Goal: Information Seeking & Learning: Learn about a topic

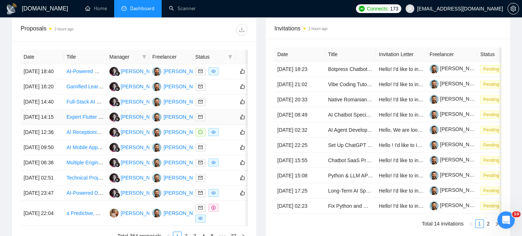
scroll to position [281, 0]
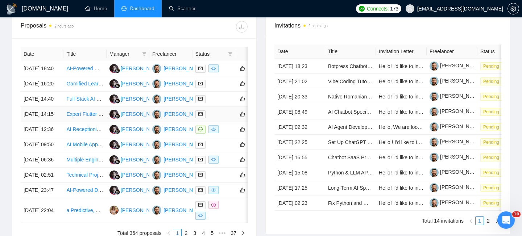
click at [55, 122] on td "[DATE] 14:15" at bounding box center [42, 114] width 43 height 15
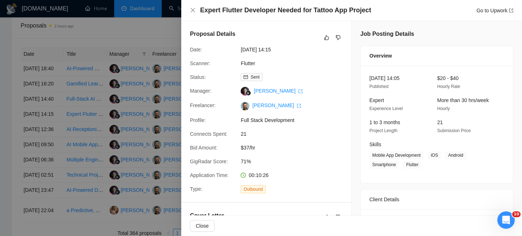
click at [191, 7] on div "Expert Flutter Developer Needed for Tattoo App Project Go to Upwork" at bounding box center [351, 10] width 323 height 9
click at [188, 10] on div "Expert Flutter Developer Needed for Tattoo App Project Go to Upwork" at bounding box center [351, 10] width 341 height 21
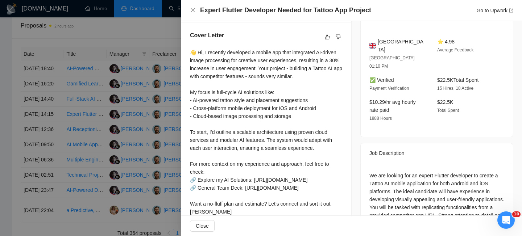
scroll to position [187, 0]
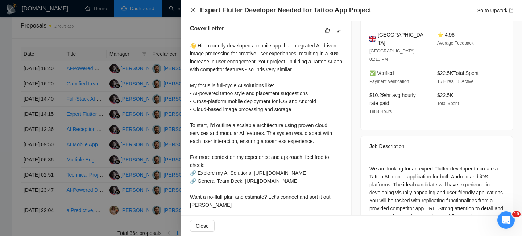
click at [191, 8] on icon "close" at bounding box center [193, 10] width 6 height 6
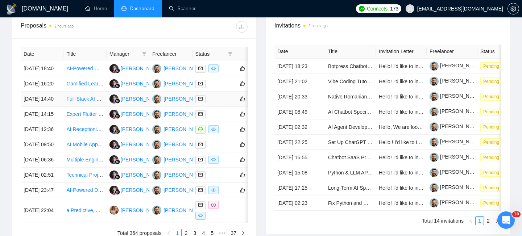
click at [59, 107] on td "[DATE] 14:40" at bounding box center [42, 99] width 43 height 15
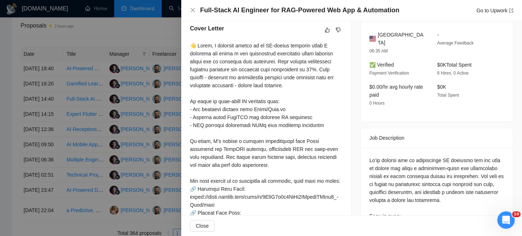
click at [266, 9] on h4 "Full-Stack AI Engineer for RAG-Powered Web App & Automation" at bounding box center [299, 10] width 199 height 9
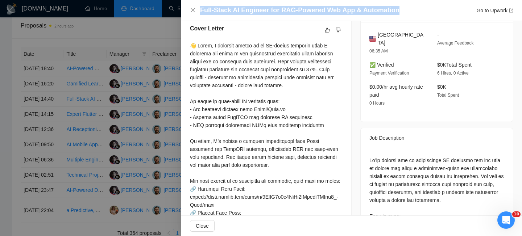
click at [266, 9] on h4 "Full-Stack AI Engineer for RAG-Powered Web App & Automation" at bounding box center [299, 10] width 199 height 9
copy h4 "Full-Stack AI Engineer for RAG-Powered Web App & Automation"
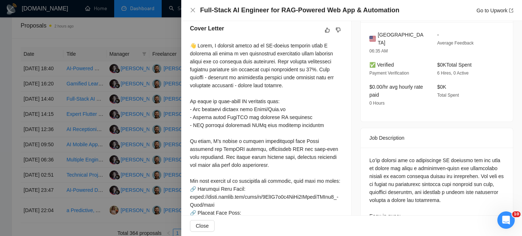
click at [194, 13] on div "Full-Stack AI Engineer for RAG-Powered Web App & Automation Go to Upwork" at bounding box center [351, 10] width 323 height 9
click at [192, 12] on icon "close" at bounding box center [193, 10] width 6 height 6
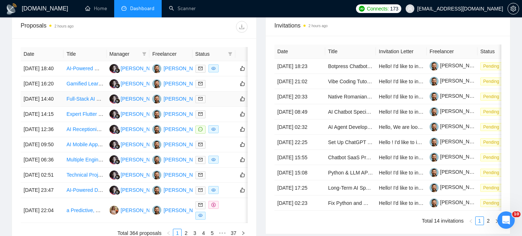
click at [48, 107] on td "[DATE] 14:40" at bounding box center [42, 99] width 43 height 15
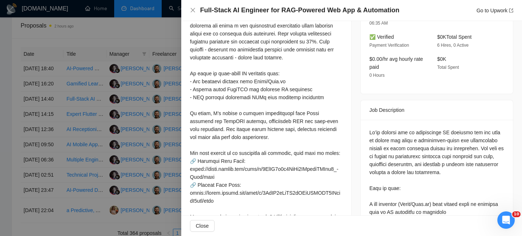
scroll to position [155, 0]
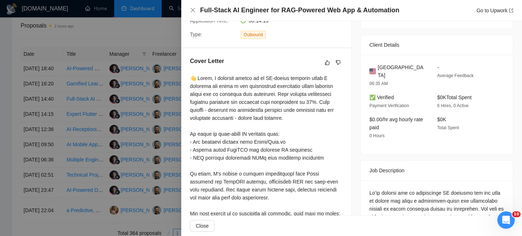
click at [389, 62] on div "[GEOGRAPHIC_DATA] 06:35 AM - Average Feedback ✅ Verified Payment Verification $…" at bounding box center [437, 105] width 152 height 100
copy span "[GEOGRAPHIC_DATA]"
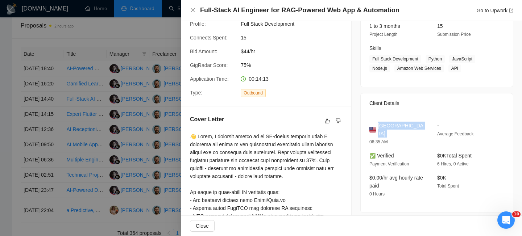
scroll to position [99, 0]
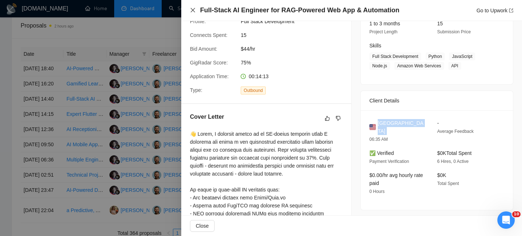
click at [192, 9] on icon "close" at bounding box center [193, 10] width 6 height 6
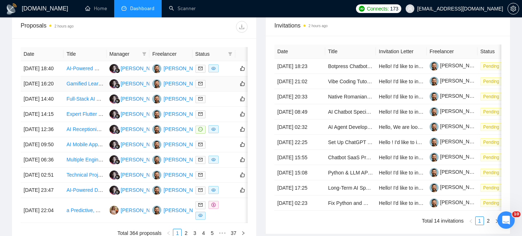
click at [58, 92] on td "[DATE] 16:20" at bounding box center [42, 83] width 43 height 15
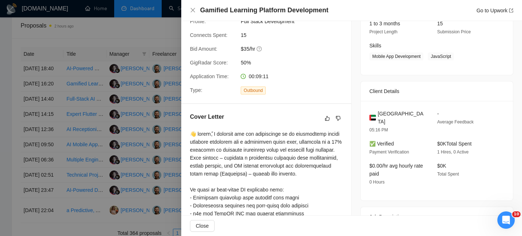
click at [252, 14] on h4 "Gamified Learning Platform Development" at bounding box center [264, 10] width 128 height 9
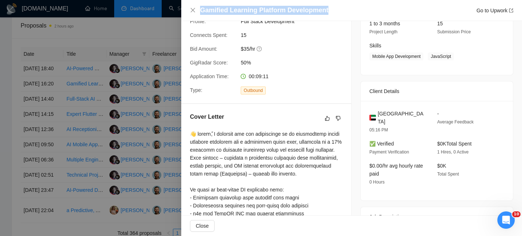
click at [252, 14] on h4 "Gamified Learning Platform Development" at bounding box center [264, 10] width 128 height 9
copy h4 "Gamified Learning Platform Development"
click at [194, 10] on icon "close" at bounding box center [193, 10] width 6 height 6
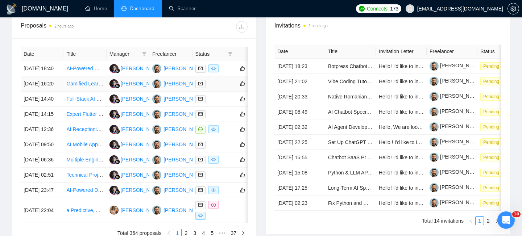
click at [59, 92] on td "[DATE] 16:20" at bounding box center [42, 83] width 43 height 15
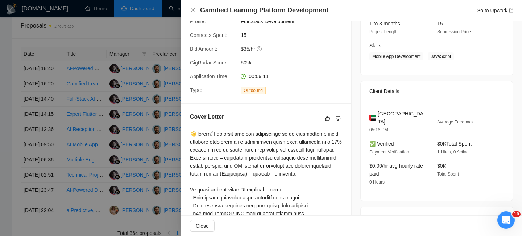
drag, startPoint x: 403, startPoint y: 124, endPoint x: 375, endPoint y: 114, distance: 29.2
click at [375, 114] on div "[GEOGRAPHIC_DATA]" at bounding box center [397, 118] width 56 height 16
copy div "[GEOGRAPHIC_DATA]"
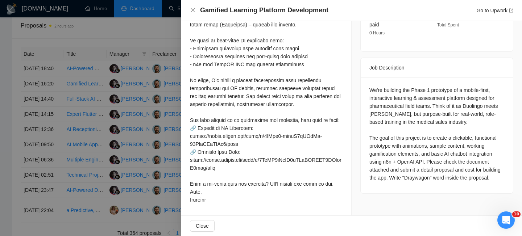
scroll to position [253, 0]
click at [404, 129] on div "We're building the Phase 1 prototype of a mobile-first, interactive learning & …" at bounding box center [436, 134] width 135 height 96
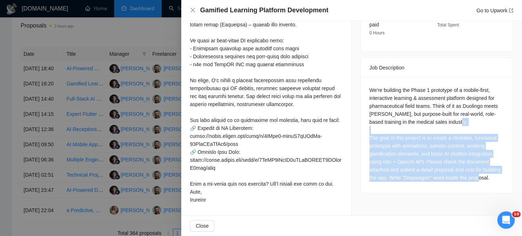
click at [404, 129] on div "We're building the Phase 1 prototype of a mobile-first, interactive learning & …" at bounding box center [436, 134] width 135 height 96
click at [396, 145] on div "We're building the Phase 1 prototype of a mobile-first, interactive learning & …" at bounding box center [436, 134] width 135 height 96
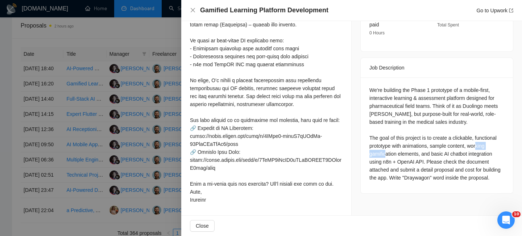
click at [396, 145] on div "We're building the Phase 1 prototype of a mobile-first, interactive learning & …" at bounding box center [436, 134] width 135 height 96
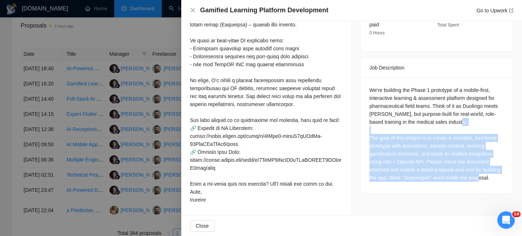
click at [396, 145] on div "We're building the Phase 1 prototype of a mobile-first, interactive learning & …" at bounding box center [436, 134] width 135 height 96
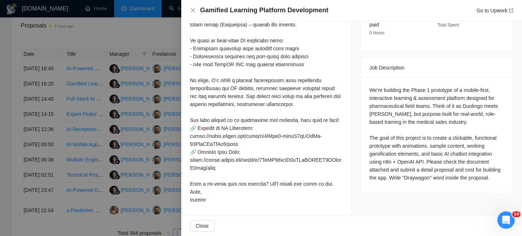
click at [349, 119] on div "Cover Letter" at bounding box center [266, 85] width 170 height 261
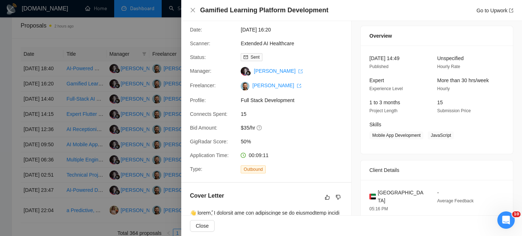
scroll to position [0, 0]
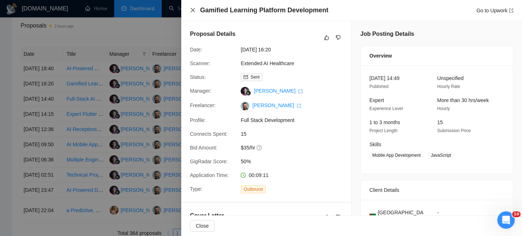
click at [193, 11] on icon "close" at bounding box center [193, 10] width 6 height 6
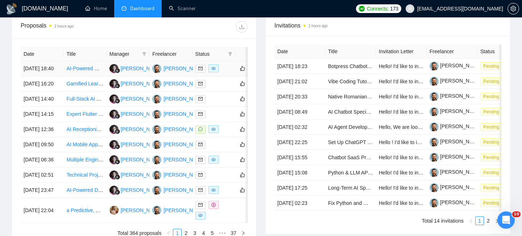
click at [52, 76] on td "[DATE] 18:40" at bounding box center [42, 68] width 43 height 15
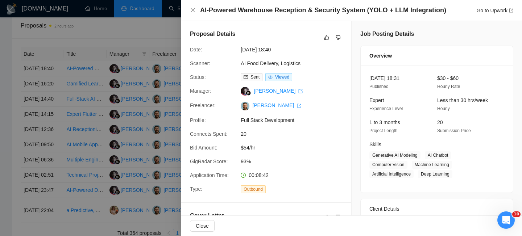
click at [237, 12] on h4 "AI-Powered Warehouse Reception & Security System (YOLO + LLM Integration)" at bounding box center [323, 10] width 246 height 9
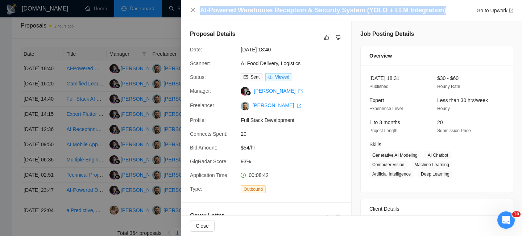
click at [237, 12] on h4 "AI-Powered Warehouse Reception & Security System (YOLO + LLM Integration)" at bounding box center [323, 10] width 246 height 9
copy h4 "AI-Powered Warehouse Reception & Security System (YOLO + LLM Integration)"
click at [193, 13] on icon "close" at bounding box center [193, 10] width 6 height 6
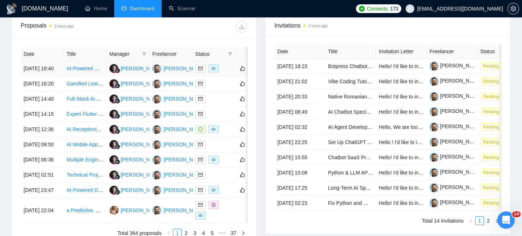
click at [43, 71] on td "[DATE] 18:40" at bounding box center [42, 68] width 43 height 15
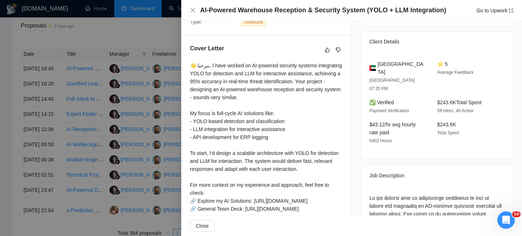
scroll to position [168, 0]
drag, startPoint x: 401, startPoint y: 69, endPoint x: 375, endPoint y: 61, distance: 27.1
click at [375, 61] on div "[GEOGRAPHIC_DATA]" at bounding box center [397, 67] width 56 height 16
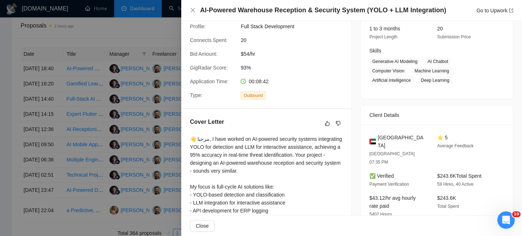
scroll to position [103, 0]
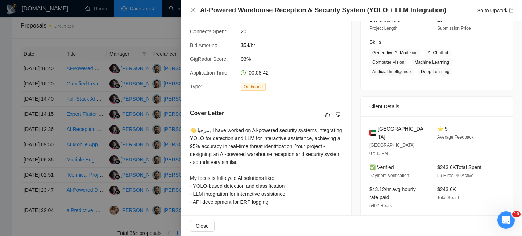
click at [404, 163] on div "✅ Verified Payment Verification" at bounding box center [397, 171] width 62 height 16
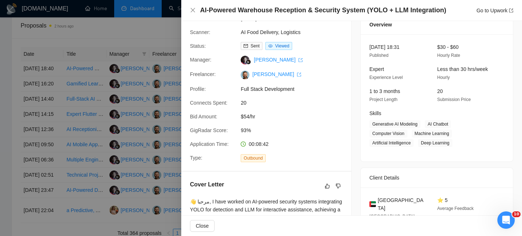
click at [192, 13] on div "AI-Powered Warehouse Reception & Security System (YOLO + LLM Integration) Go to…" at bounding box center [351, 10] width 323 height 9
click at [191, 9] on icon "close" at bounding box center [193, 10] width 4 height 4
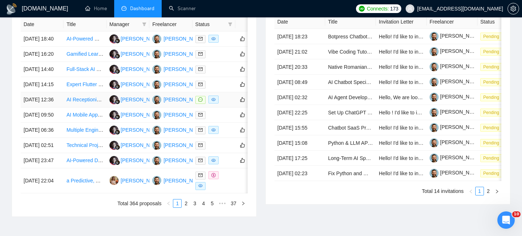
scroll to position [325, 0]
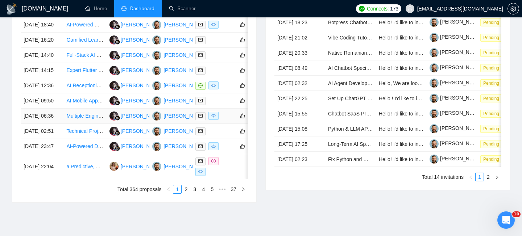
click at [58, 124] on td "[DATE] 06:36" at bounding box center [42, 116] width 43 height 15
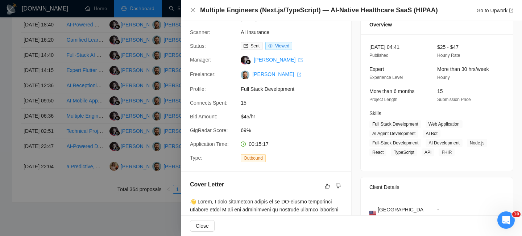
click at [263, 11] on h4 "Multiple Engineers (Next.js/TypeScript) — AI-Native Healthcare SaaS (HIPAA)" at bounding box center [319, 10] width 238 height 9
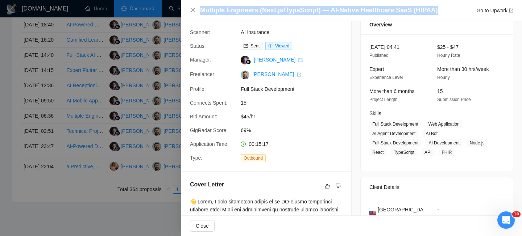
click at [263, 11] on h4 "Multiple Engineers (Next.js/TypeScript) — AI-Native Healthcare SaaS (HIPAA)" at bounding box center [319, 10] width 238 height 9
copy h4 "Multiple Engineers (Next.js/TypeScript) — AI-Native Healthcare SaaS (HIPAA)"
click at [191, 10] on icon "close" at bounding box center [193, 10] width 6 height 6
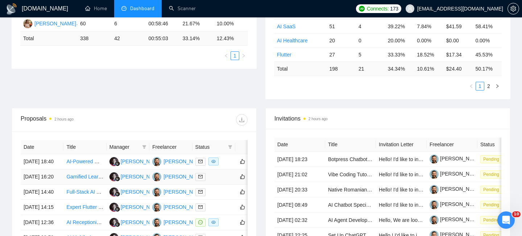
scroll to position [214, 0]
